Goal: Ask a question: Seek information or help from site administrators or community

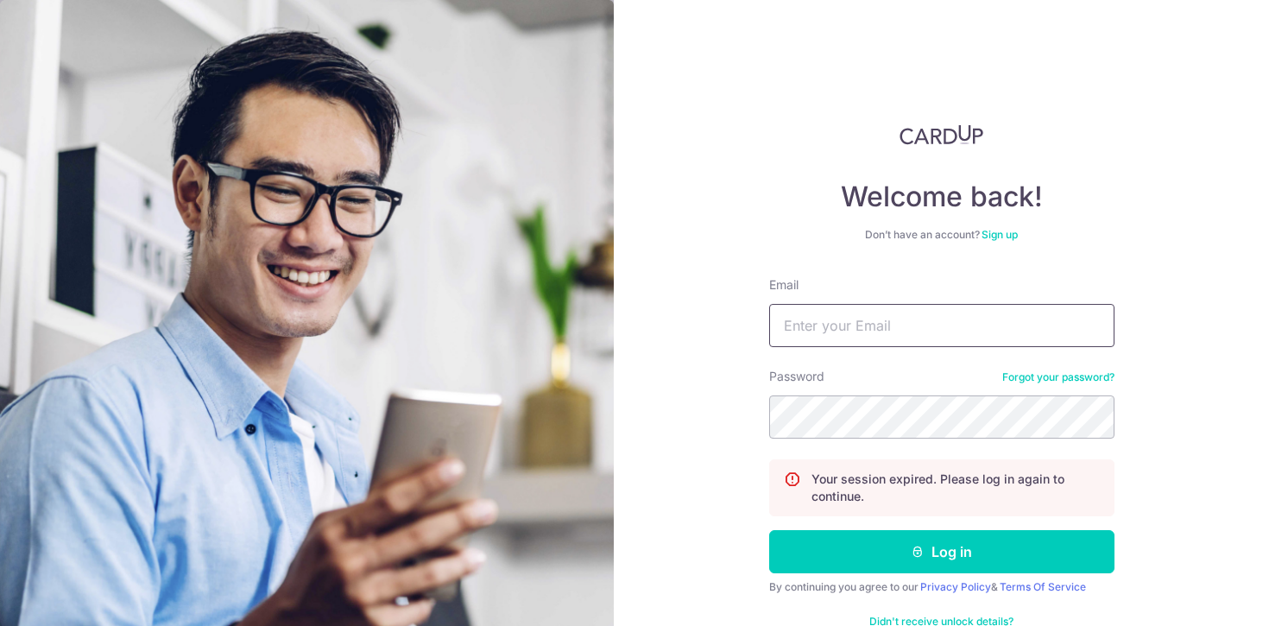
click at [814, 338] on input "Email" at bounding box center [941, 325] width 345 height 43
type input "[PERSON_NAME][EMAIL_ADDRESS][DOMAIN_NAME]"
click at [769, 530] on button "Log in" at bounding box center [941, 551] width 345 height 43
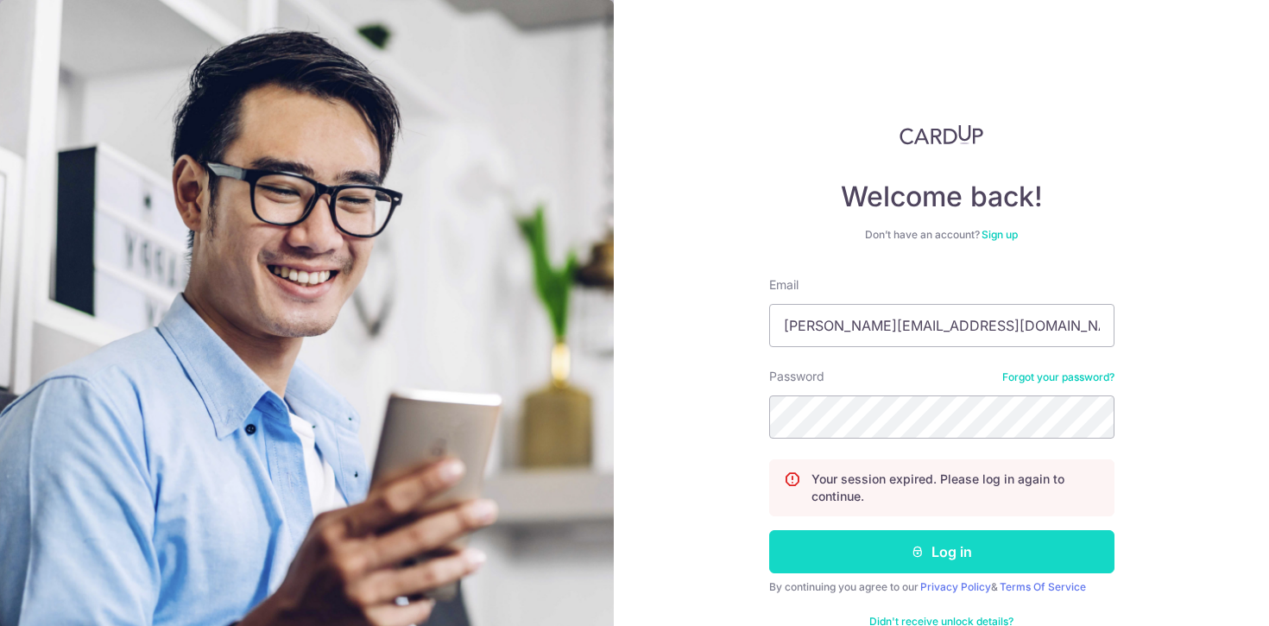
click at [879, 566] on button "Log in" at bounding box center [941, 551] width 345 height 43
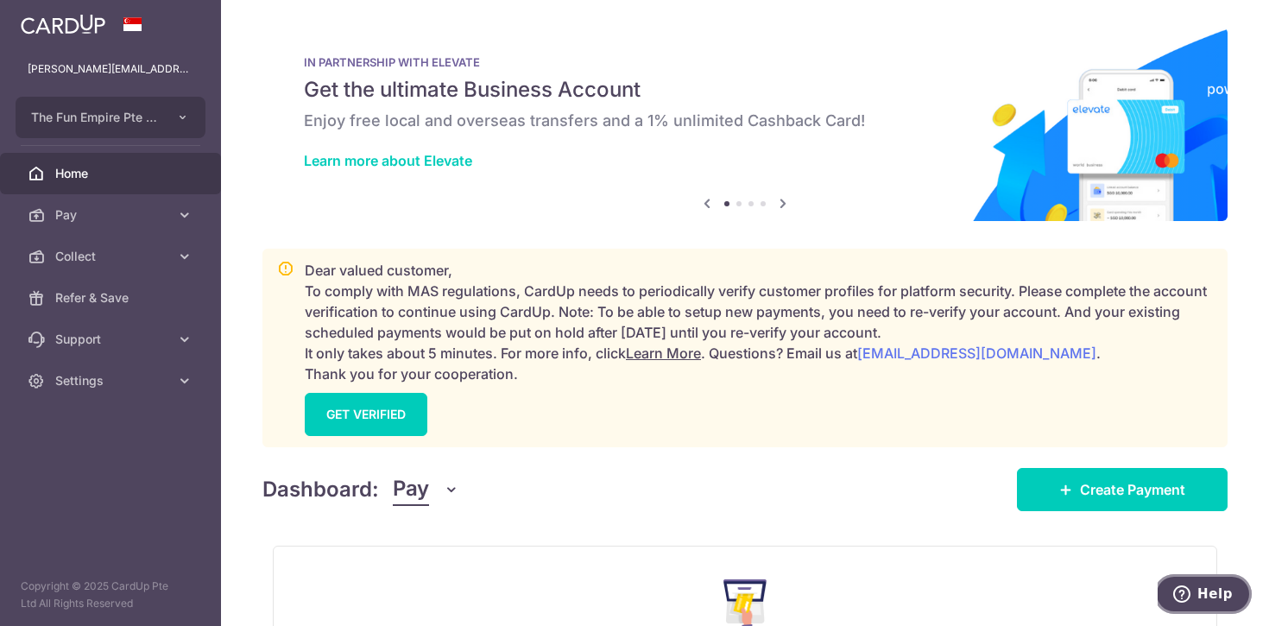
click at [1196, 597] on span "Help" at bounding box center [1185, 593] width 24 height 17
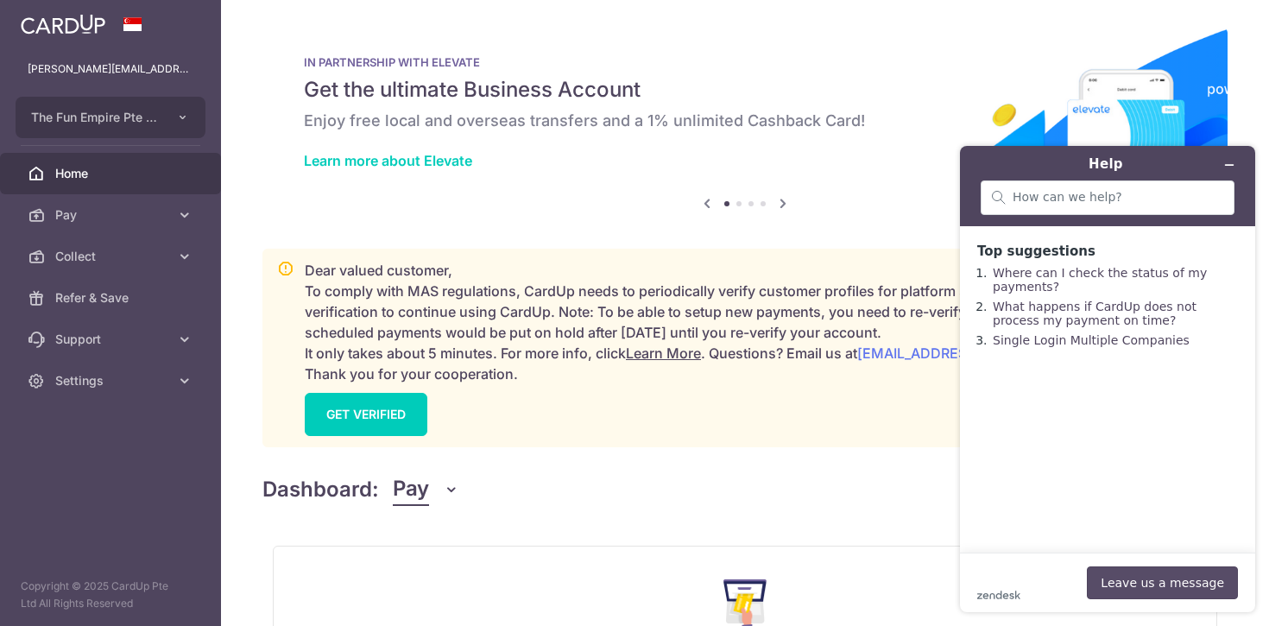
click at [1158, 571] on button "Leave us a message" at bounding box center [1162, 582] width 151 height 33
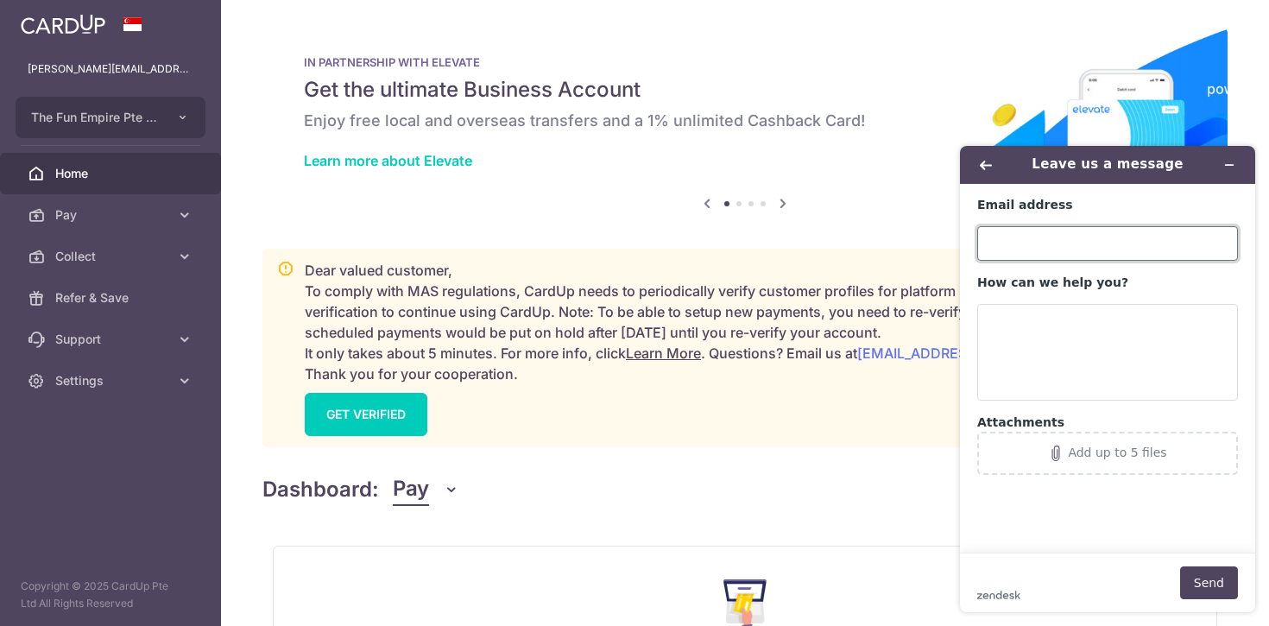
click at [1063, 246] on input "Email address" at bounding box center [1107, 243] width 261 height 35
type input "[PERSON_NAME][EMAIL_ADDRESS][DOMAIN_NAME]"
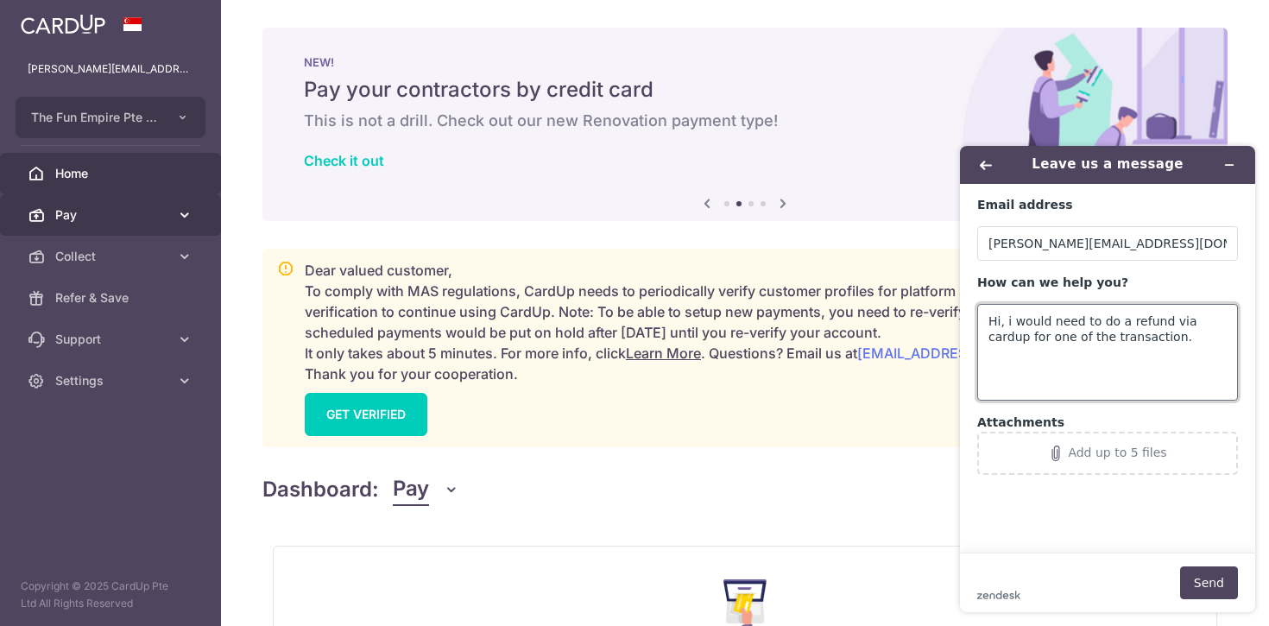
type textarea "Hi, i would need to do a refund via cardup for one of the transaction."
click at [136, 211] on span "Pay" at bounding box center [112, 214] width 114 height 17
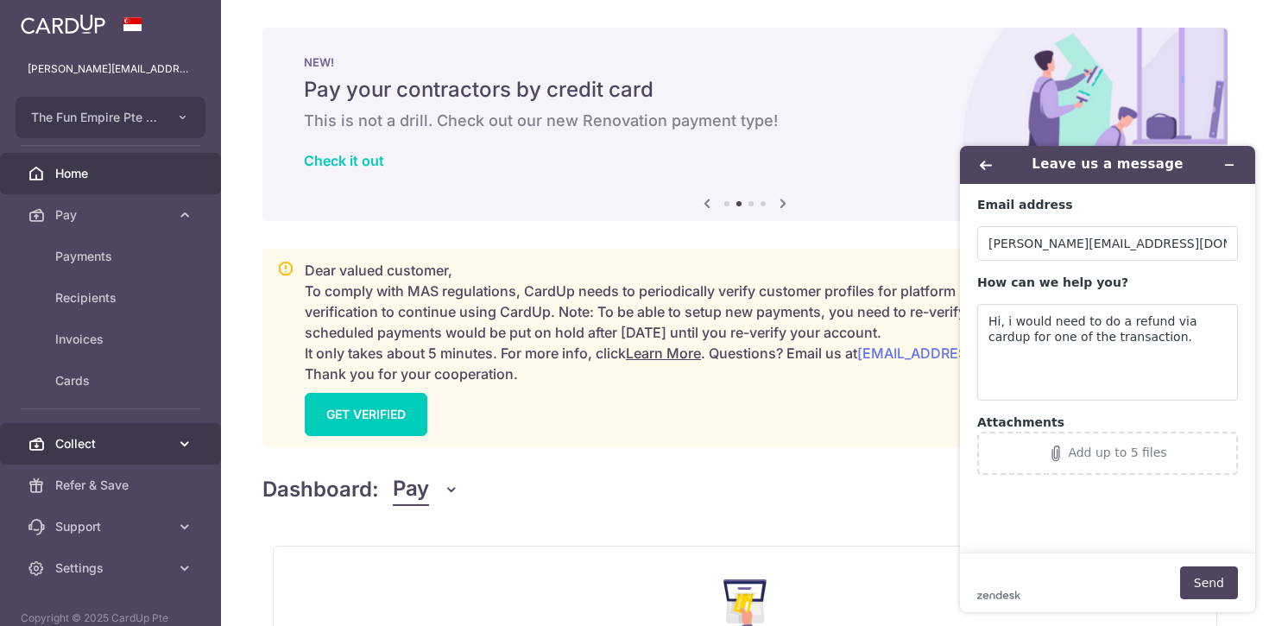
click at [120, 450] on span "Collect" at bounding box center [112, 443] width 114 height 17
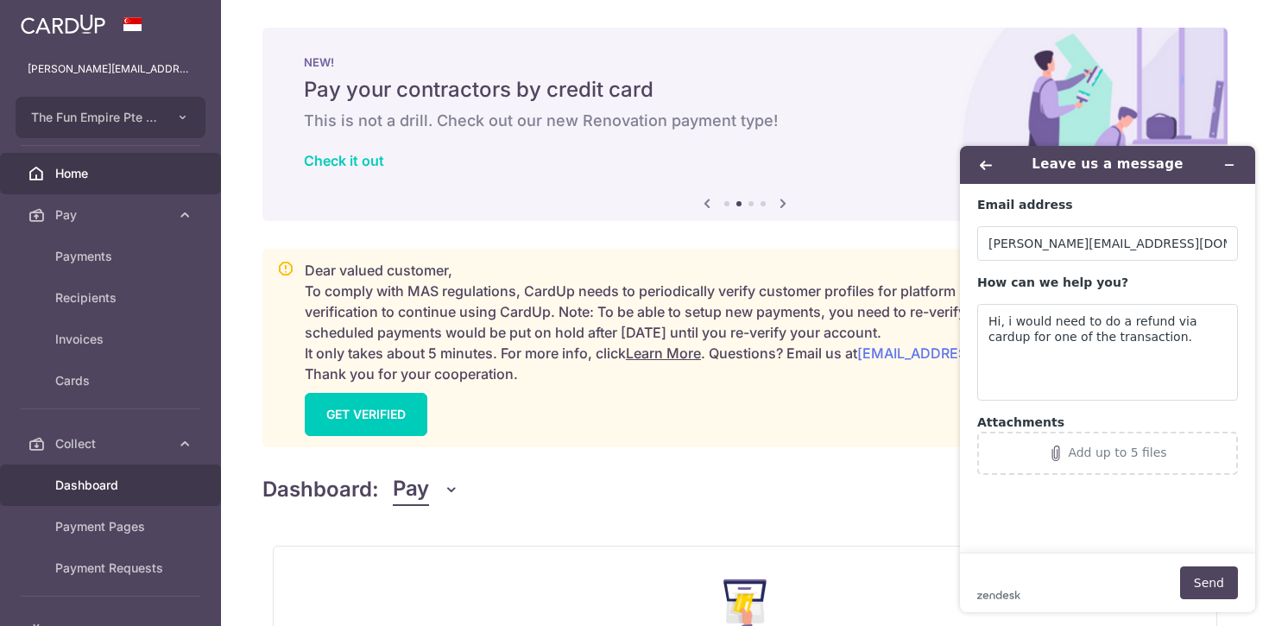
click at [108, 489] on span "Dashboard" at bounding box center [112, 484] width 114 height 17
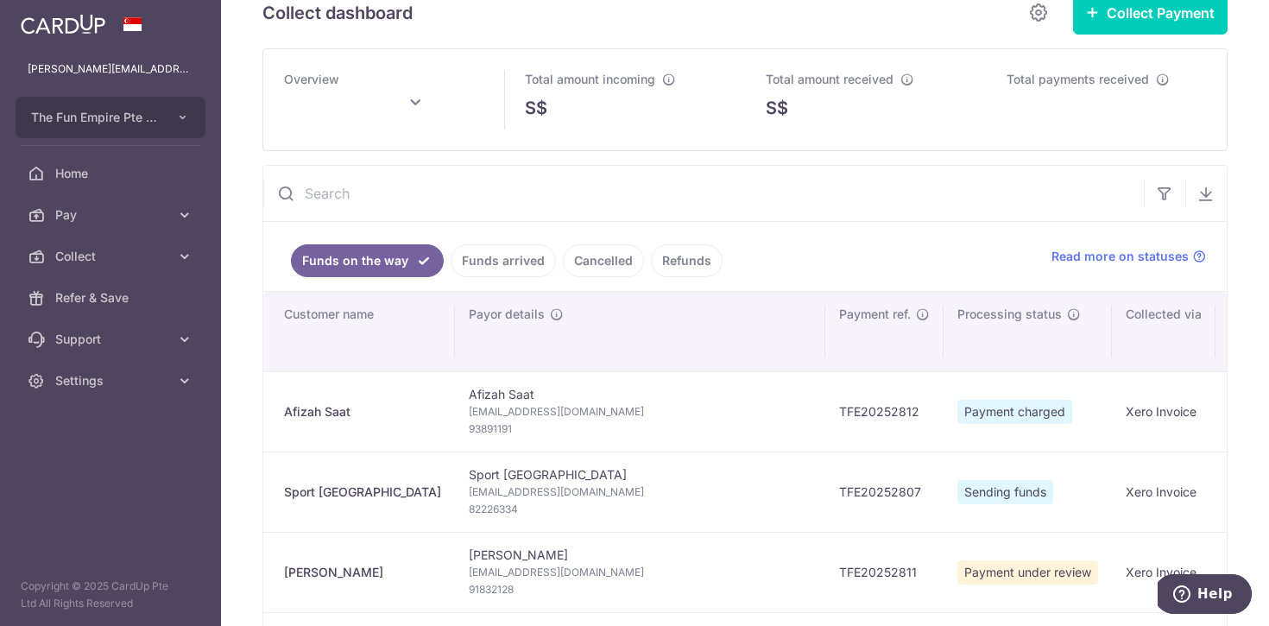
scroll to position [42, 0]
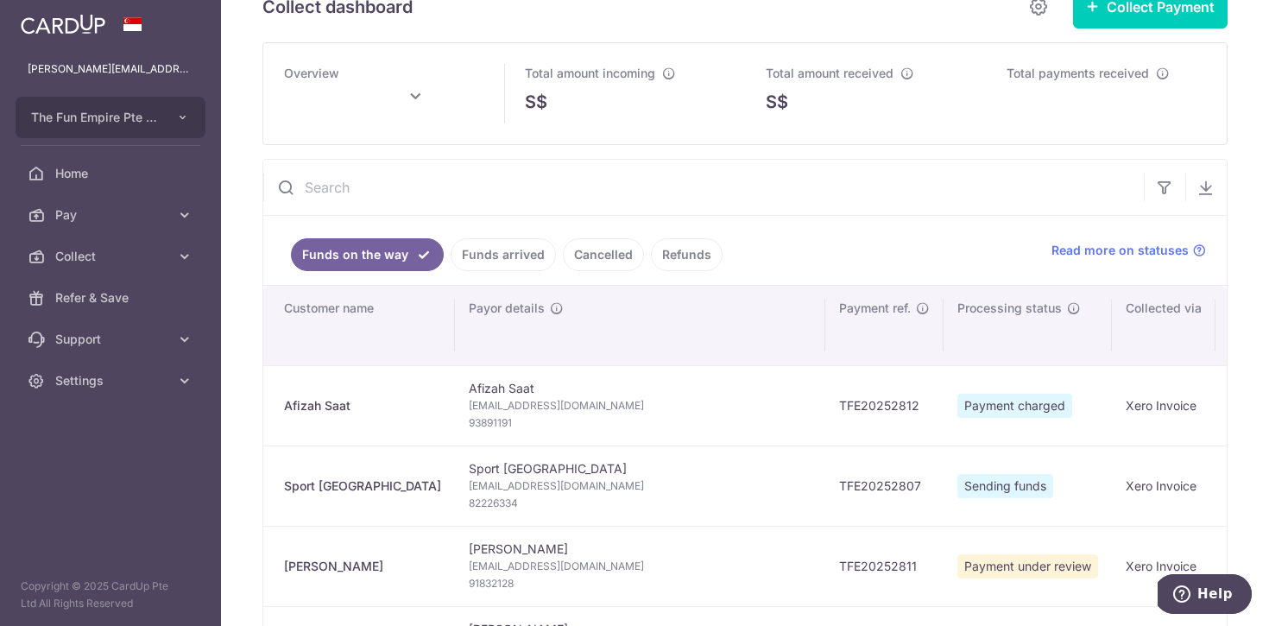
click at [518, 253] on link "Funds arrived" at bounding box center [503, 254] width 105 height 33
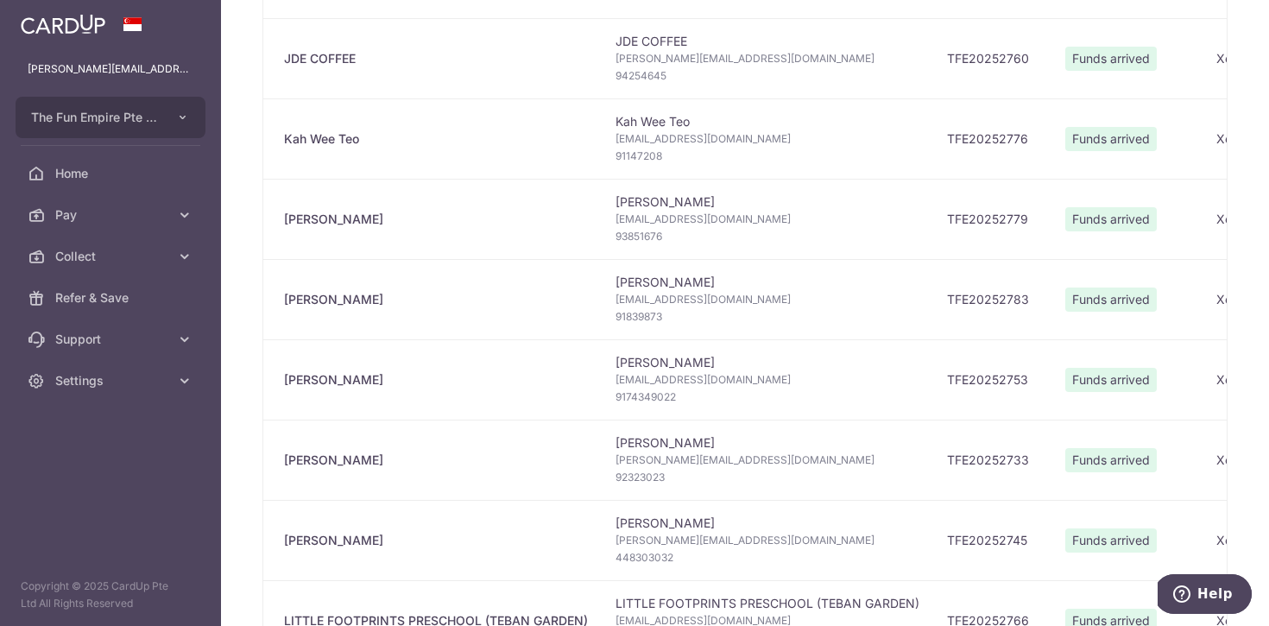
scroll to position [551, 0]
click at [1196, 595] on span "Help" at bounding box center [1185, 593] width 24 height 17
type input "[DATE]"
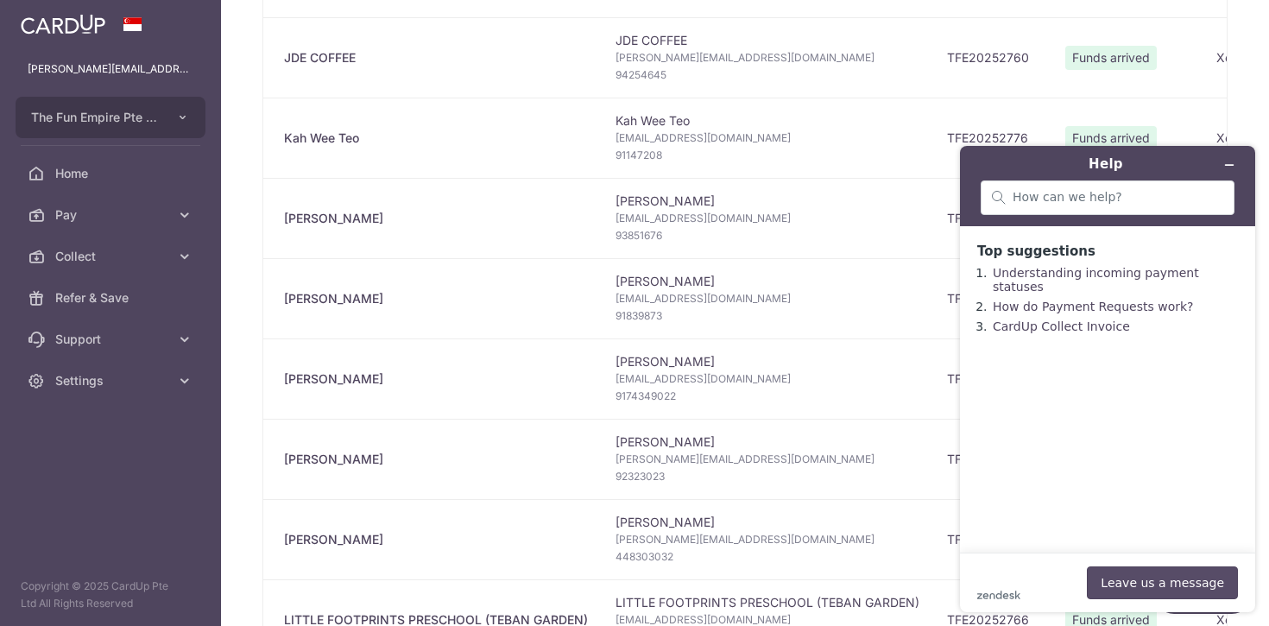
click at [1189, 577] on button "Leave us a message" at bounding box center [1162, 582] width 151 height 33
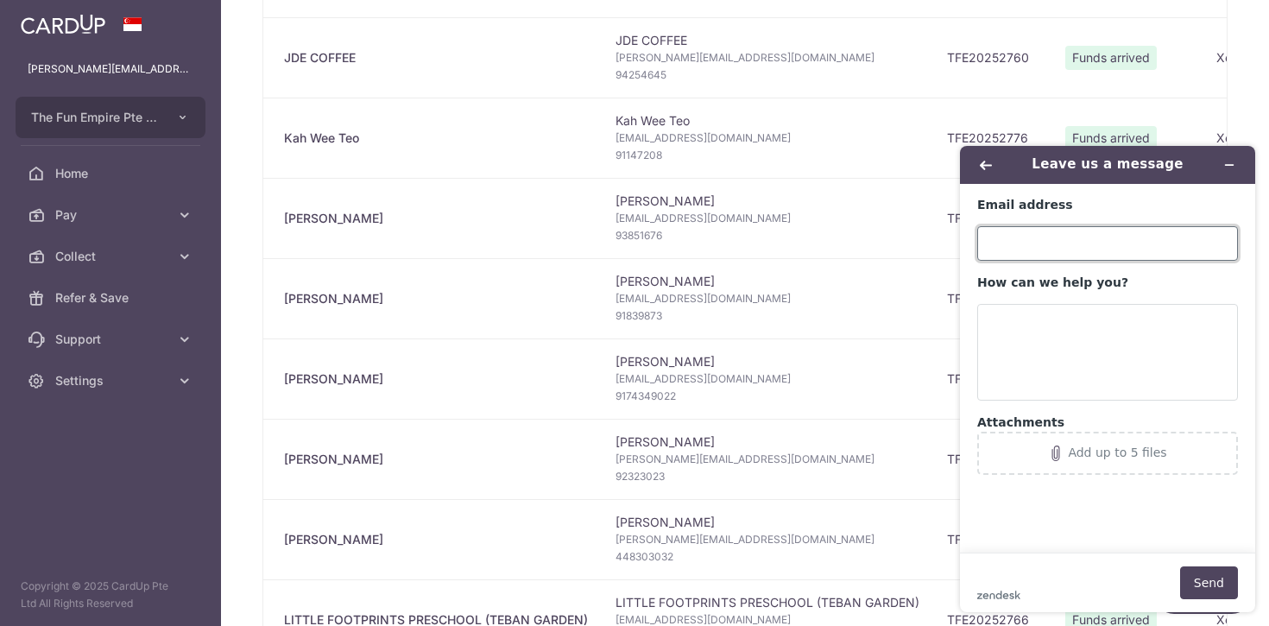
click at [1082, 241] on input "Email address" at bounding box center [1107, 243] width 261 height 35
type input "[PERSON_NAME][EMAIL_ADDRESS][DOMAIN_NAME]"
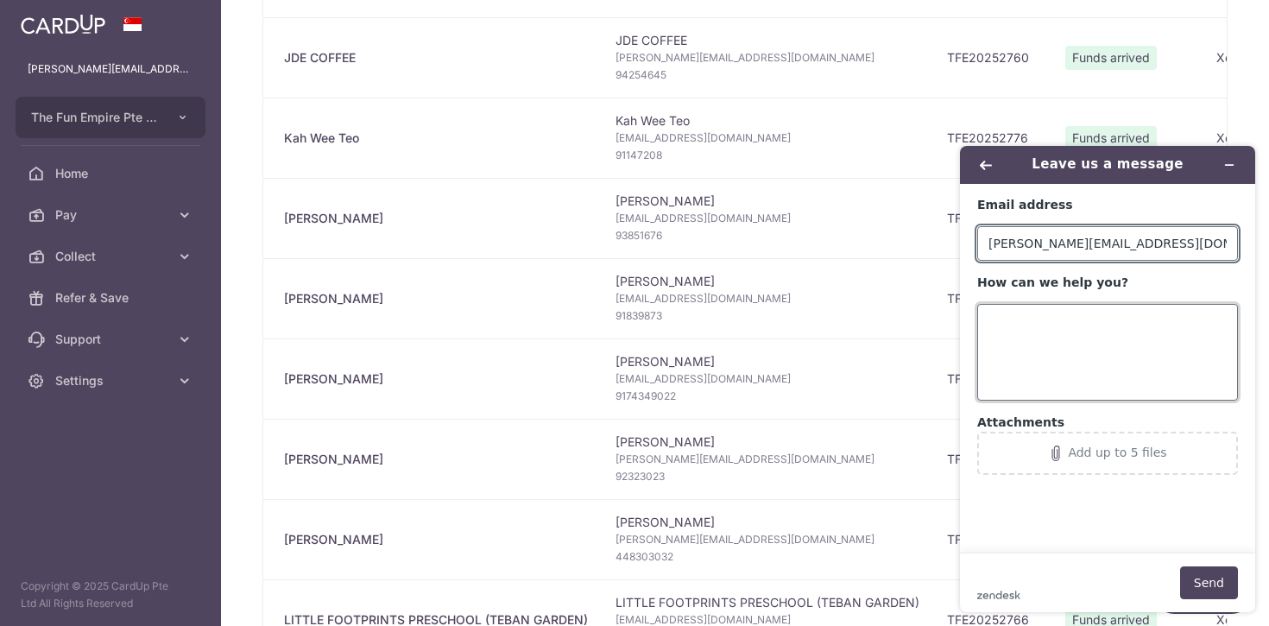
click at [1051, 326] on textarea "How can we help you?" at bounding box center [1107, 352] width 261 height 97
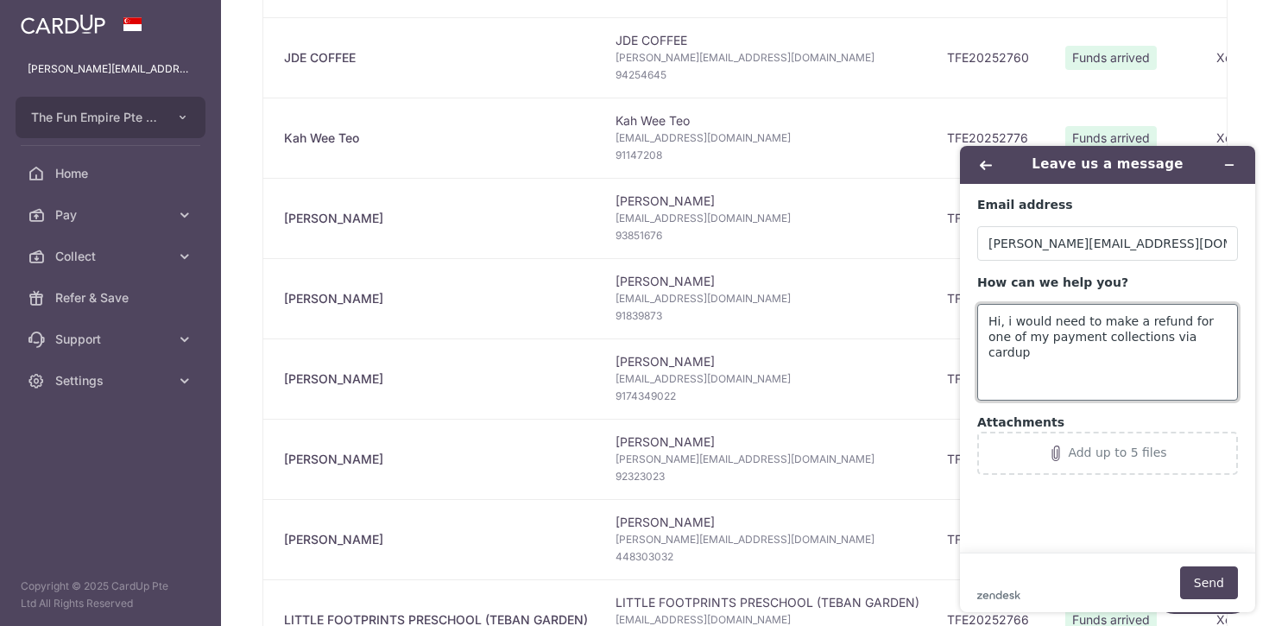
click at [1139, 318] on textarea "Hi, i would need to make a refund for one of my payment collections via cardup" at bounding box center [1107, 352] width 261 height 97
click at [1177, 322] on textarea "Hi, i would need to make a refund for one of my payment collections via cardup" at bounding box center [1107, 352] width 261 height 97
click at [1205, 338] on textarea "Hi, i would need to make a refund for one of my payment collections via cardup" at bounding box center [1107, 352] width 261 height 97
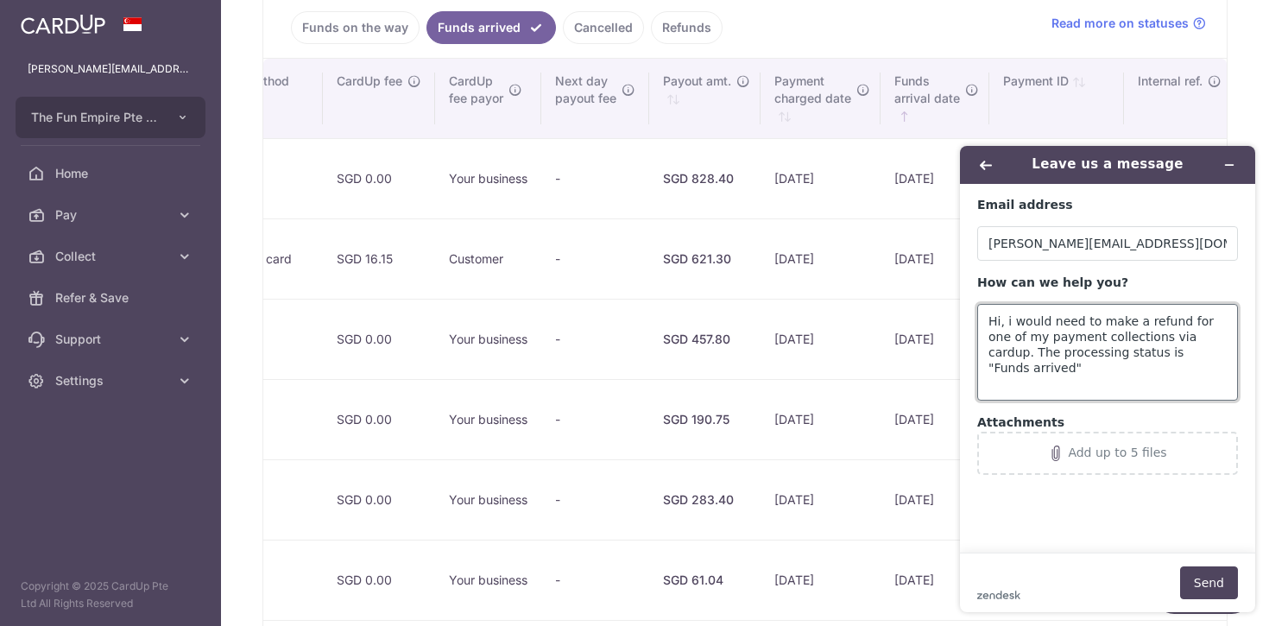
scroll to position [0, 1270]
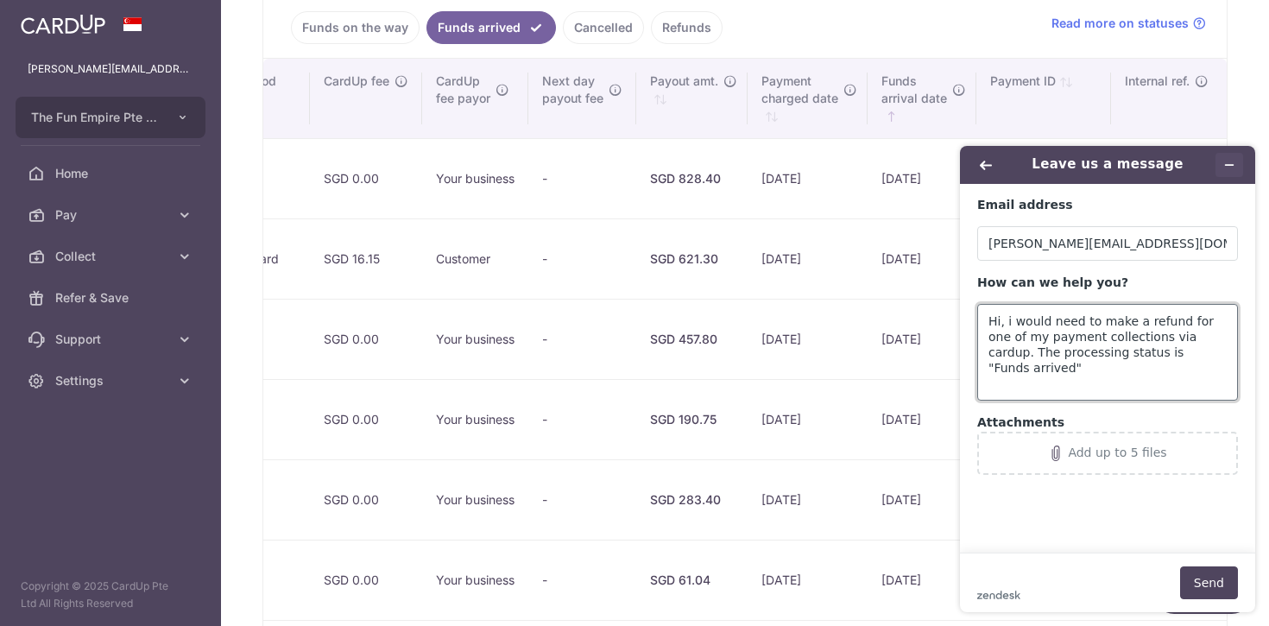
type textarea "Hi, i would need to make a refund for one of my payment collections via cardup.…"
click at [1233, 162] on icon "Minimise widget" at bounding box center [1229, 165] width 12 height 12
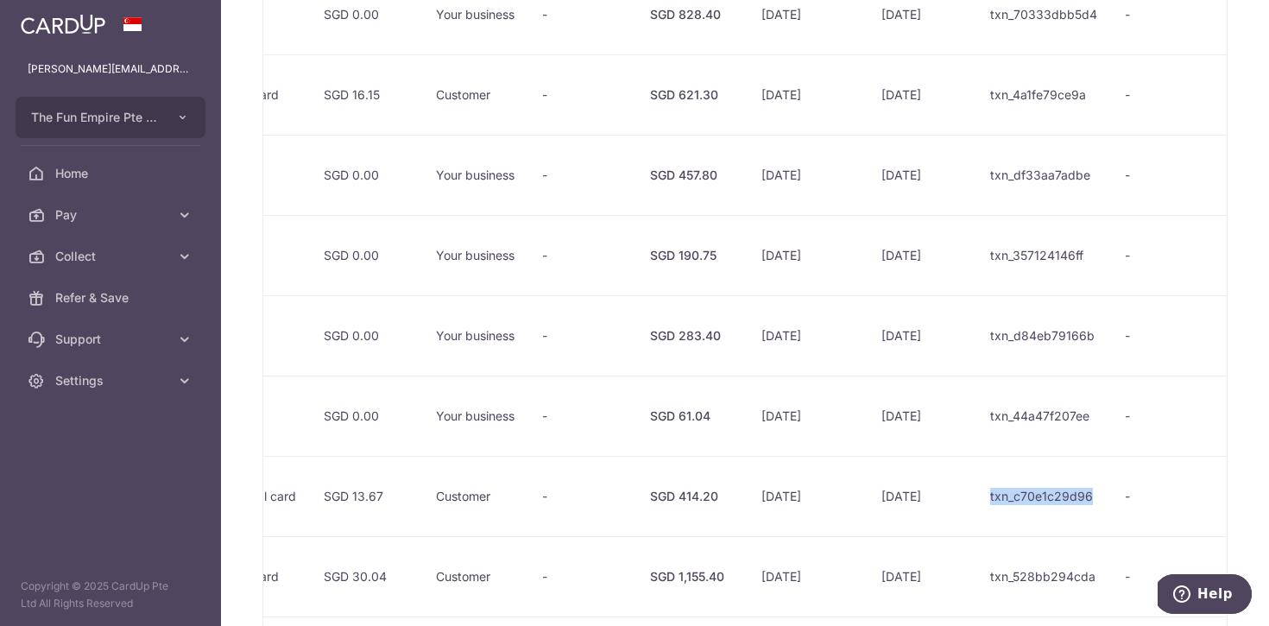
drag, startPoint x: 987, startPoint y: 497, endPoint x: 1088, endPoint y: 495, distance: 101.0
click at [1088, 495] on td "txn_c70e1c29d96" at bounding box center [1043, 496] width 135 height 80
copy td "txn_c70e1c29d96"
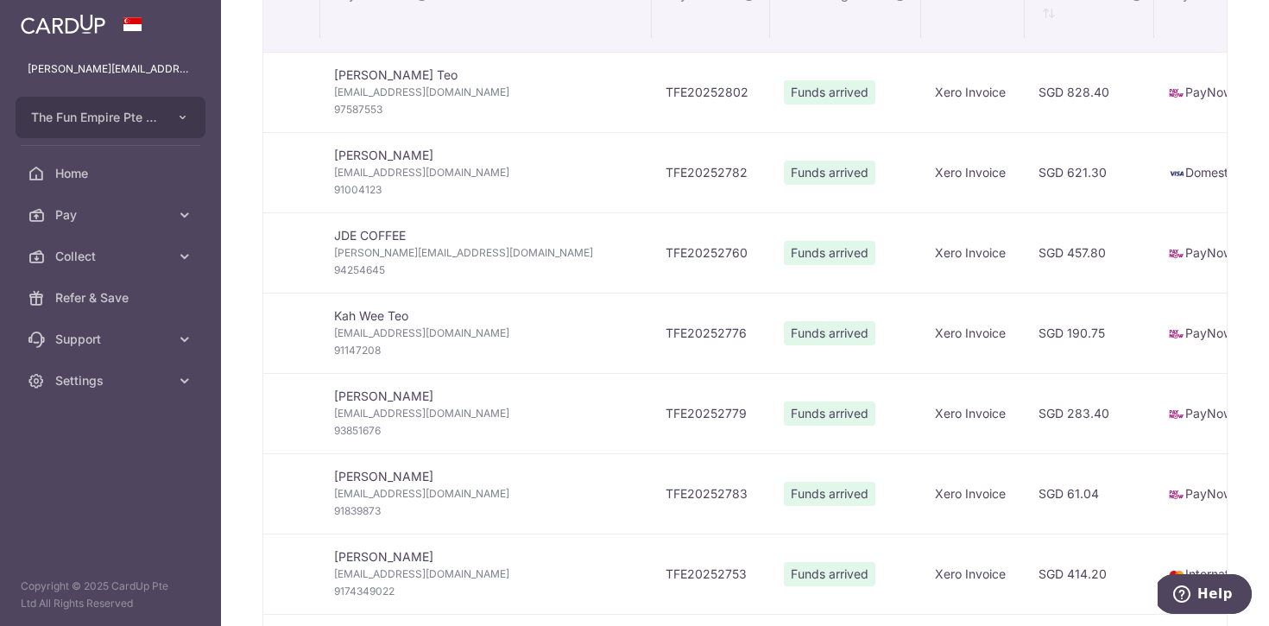
scroll to position [0, 0]
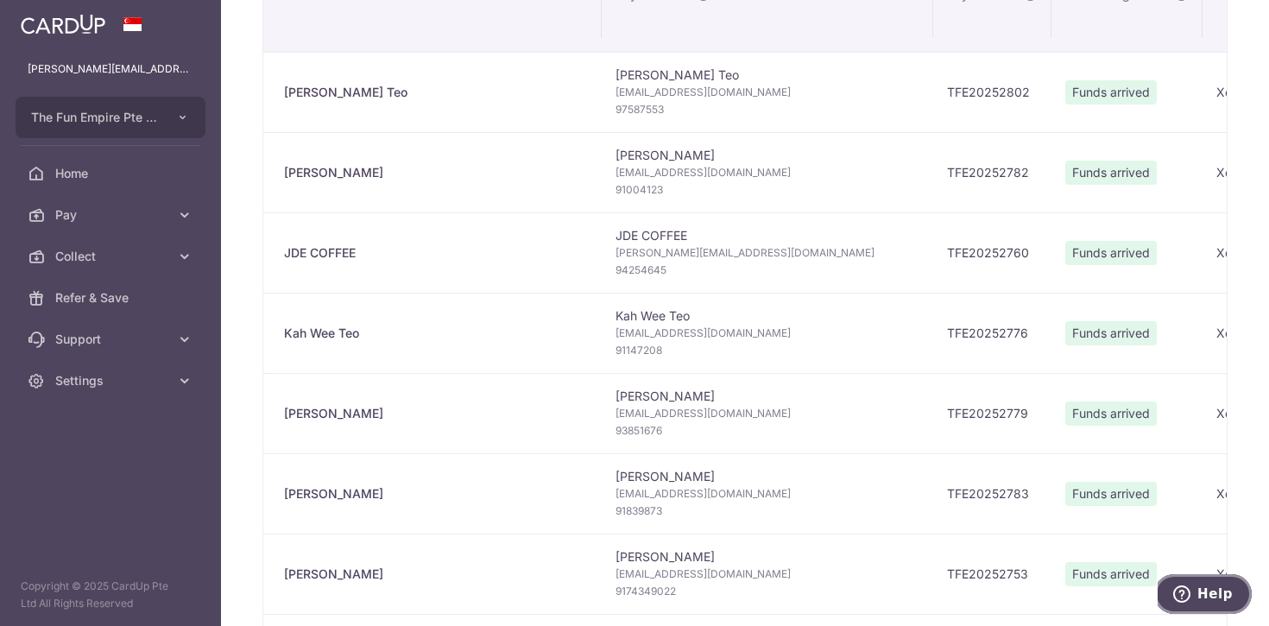
click at [1201, 596] on span "Help" at bounding box center [1214, 594] width 35 height 16
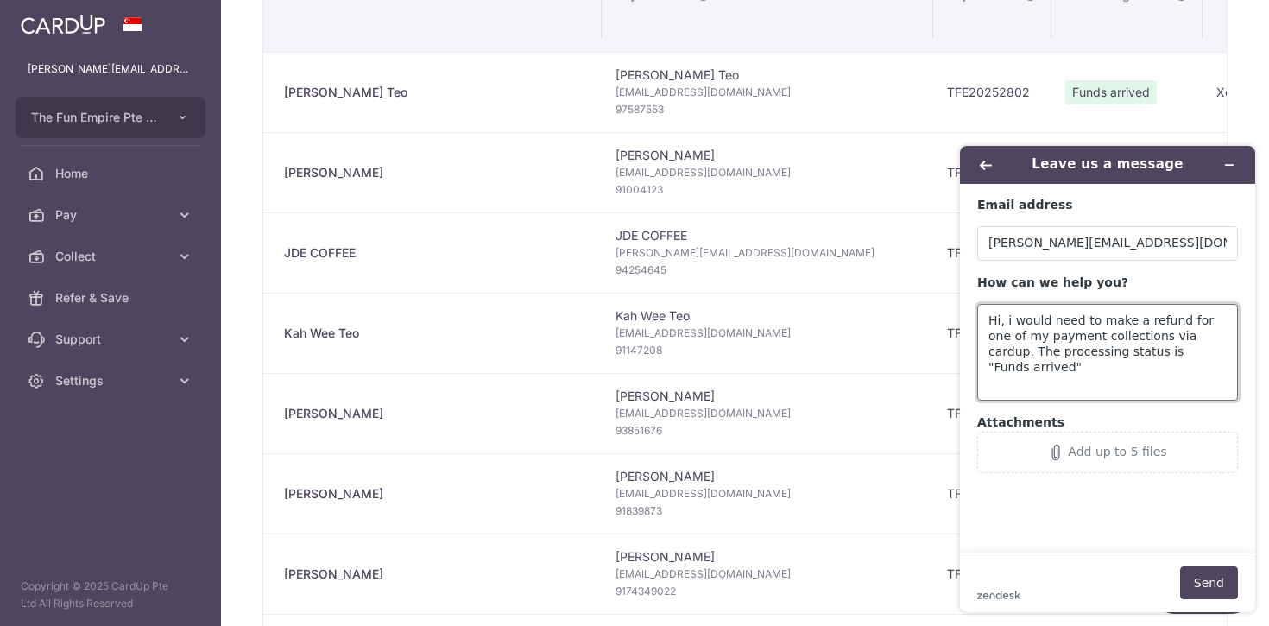
click at [1217, 361] on textarea "Hi, i would need to make a refund for one of my payment collections via cardup.…" at bounding box center [1107, 352] width 261 height 97
paste textarea "txn_c70e1c29d96"
type textarea "Hi, i would need to make a refund for one of my payment collections via cardup.…"
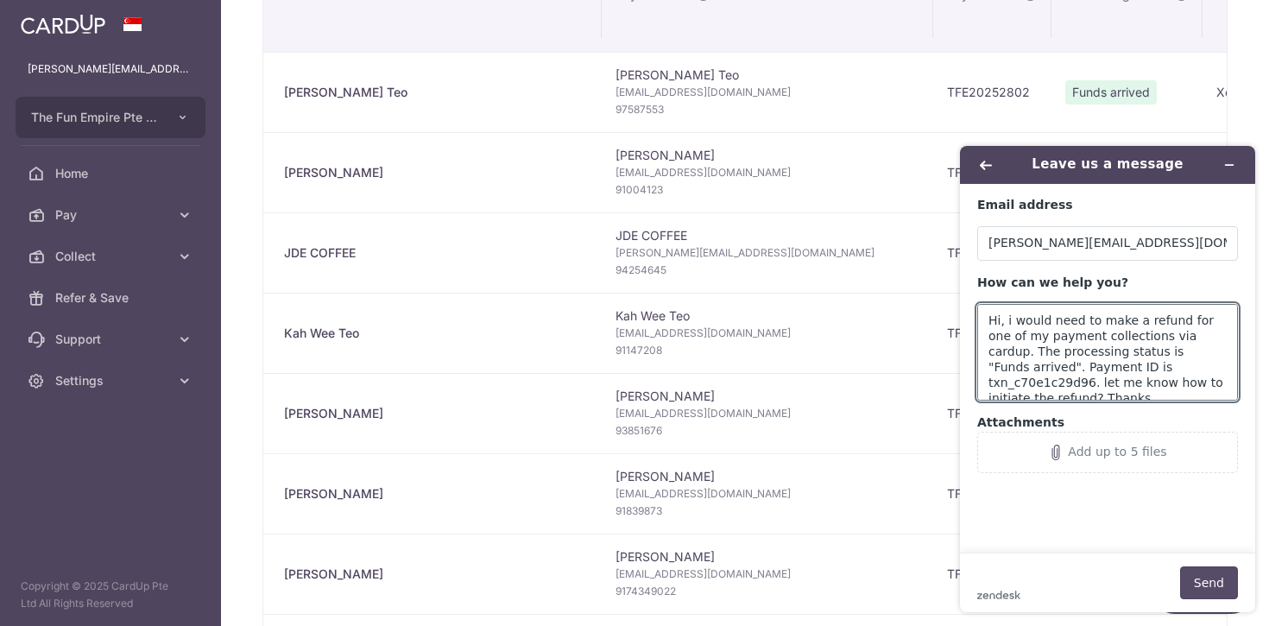
click at [1205, 571] on button "Send" at bounding box center [1209, 582] width 58 height 33
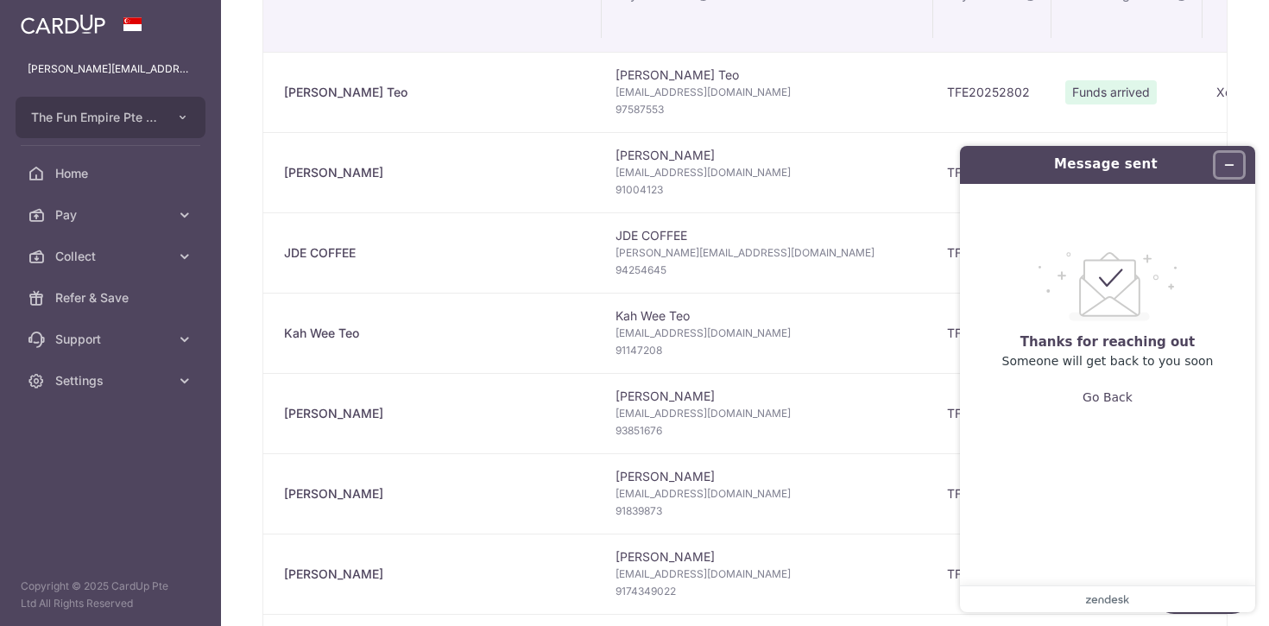
click at [1233, 162] on icon "Minimise widget" at bounding box center [1229, 165] width 12 height 12
